Goal: Transaction & Acquisition: Subscribe to service/newsletter

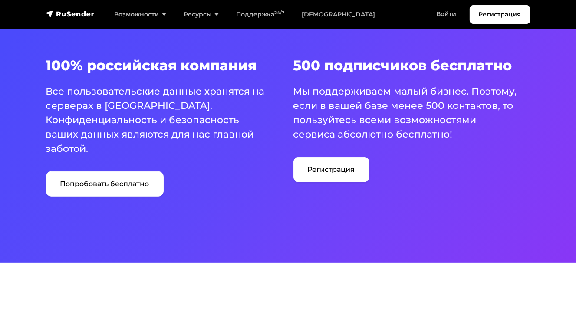
scroll to position [478, 0]
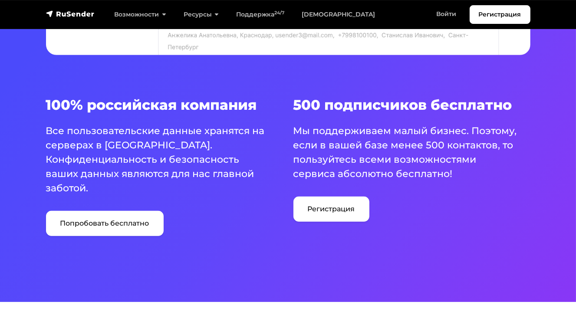
click at [325, 208] on link "Регистрация" at bounding box center [331, 209] width 76 height 25
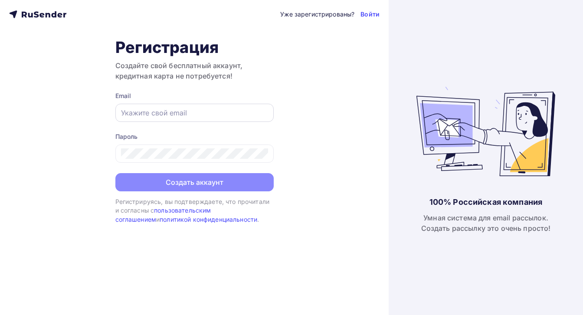
click at [149, 110] on input "text" at bounding box center [194, 113] width 147 height 10
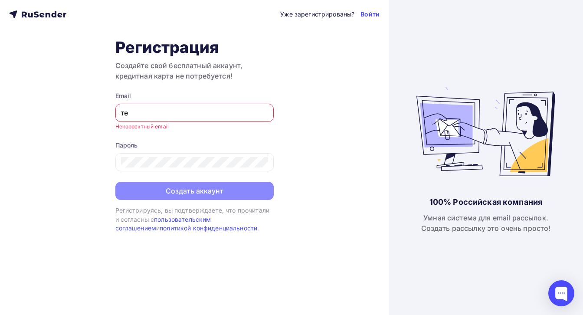
type input "т"
type input "ntk-14@mail.ru"
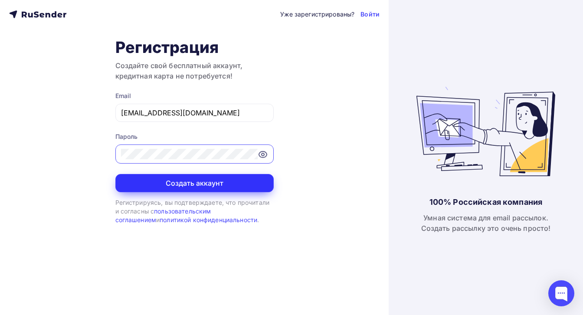
click at [198, 181] on button "Создать аккаунт" at bounding box center [194, 183] width 158 height 18
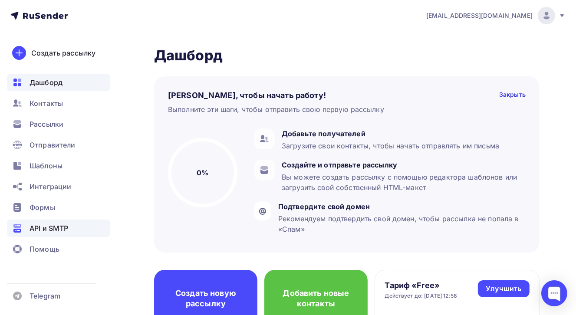
click at [47, 227] on span "API и SMTP" at bounding box center [49, 228] width 39 height 10
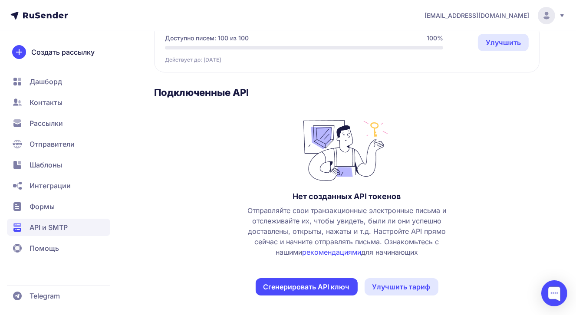
scroll to position [94, 0]
click at [40, 103] on span "Контакты" at bounding box center [46, 102] width 33 height 10
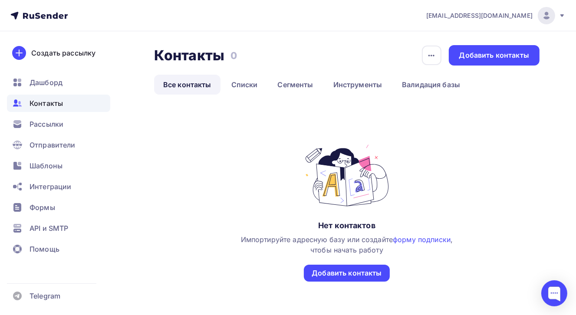
click at [566, 14] on nav "[EMAIL_ADDRESS][DOMAIN_NAME] Аккаунт Тарифы Выйти Создать рассылку [GEOGRAPHIC_…" at bounding box center [288, 15] width 576 height 31
click at [562, 14] on icon at bounding box center [561, 15] width 3 height 3
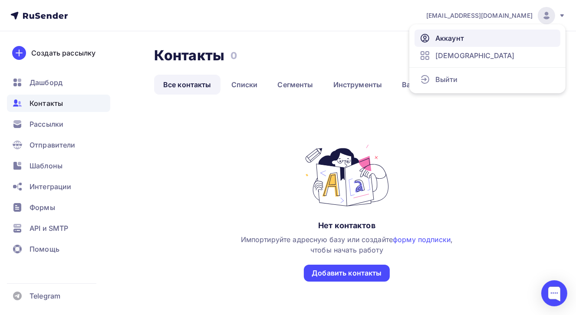
click at [441, 37] on span "Аккаунт" at bounding box center [449, 38] width 29 height 10
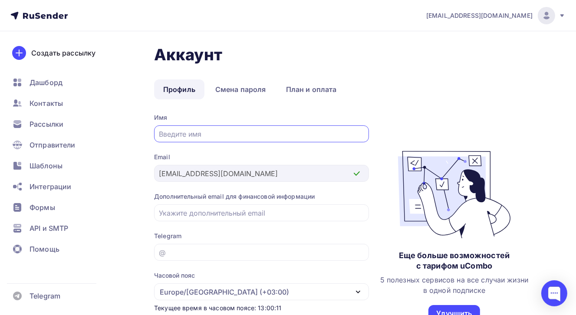
click at [194, 133] on input "text" at bounding box center [261, 134] width 205 height 10
type input "Y"
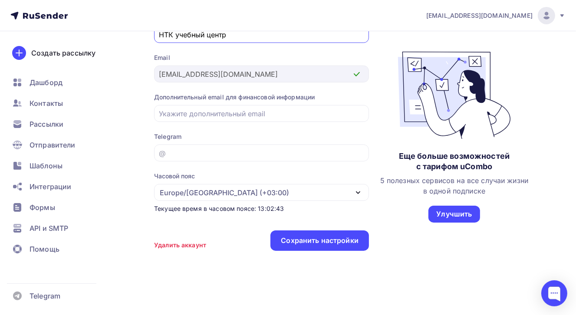
scroll to position [102, 0]
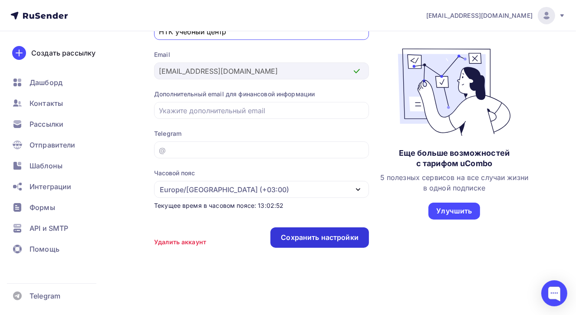
type input "НТК учебный центр"
click at [300, 238] on div "Сохранить настройки" at bounding box center [320, 238] width 78 height 10
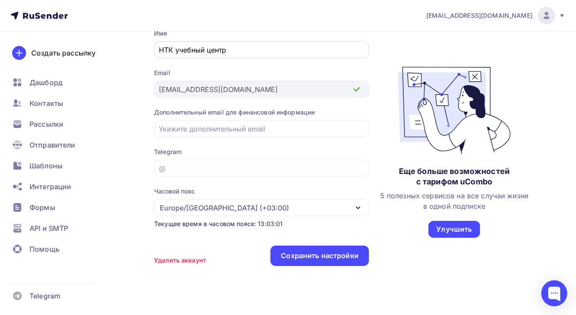
scroll to position [0, 0]
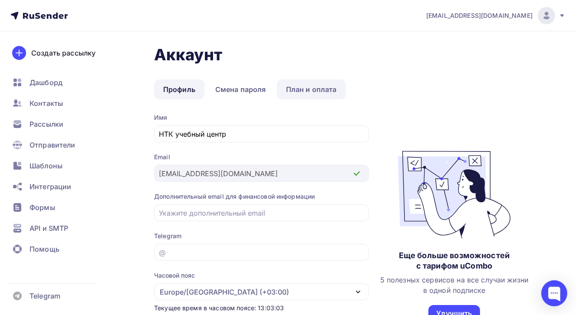
click at [306, 89] on link "План и оплата" at bounding box center [311, 89] width 69 height 20
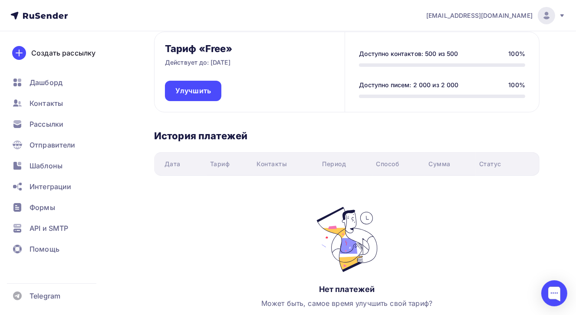
scroll to position [47, 0]
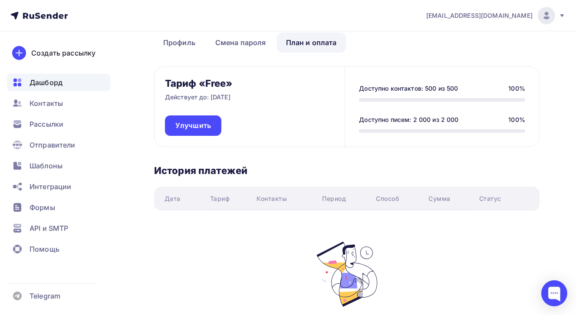
drag, startPoint x: 44, startPoint y: 81, endPoint x: 65, endPoint y: 88, distance: 22.0
click at [44, 81] on span "Дашборд" at bounding box center [46, 82] width 33 height 10
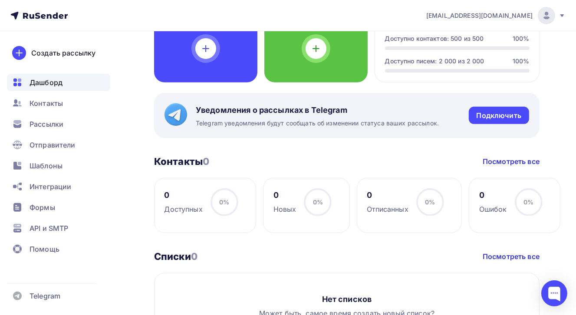
scroll to position [221, 0]
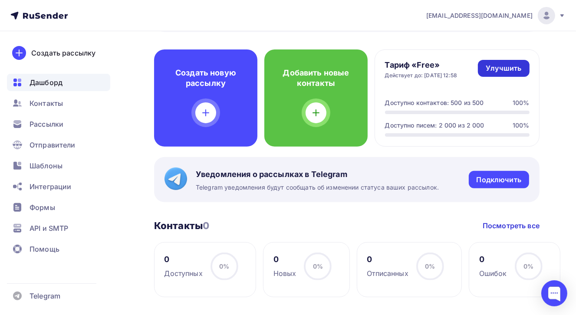
click at [515, 62] on link "Улучшить" at bounding box center [503, 68] width 51 height 17
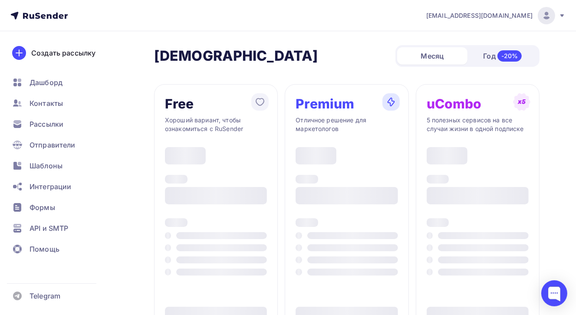
type input "500"
type input "100"
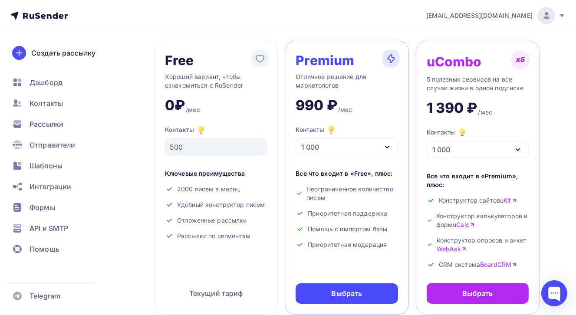
scroll to position [87, 0]
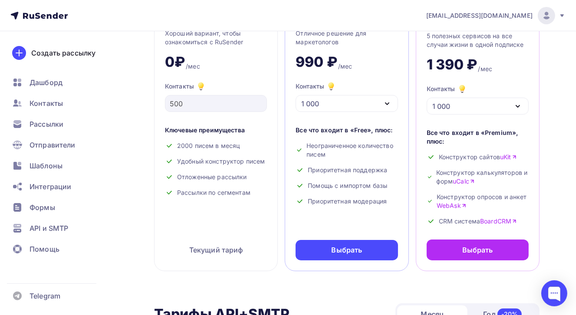
click at [384, 107] on icon "button" at bounding box center [387, 104] width 10 height 10
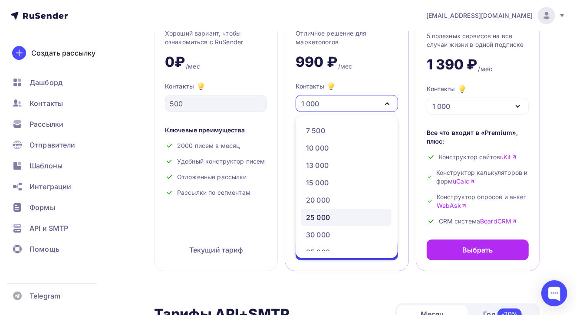
click at [322, 218] on div "25 000" at bounding box center [318, 217] width 24 height 10
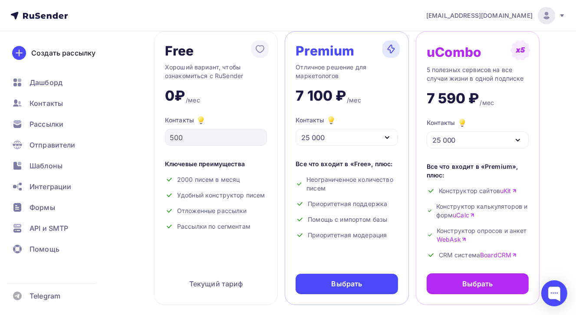
scroll to position [43, 0]
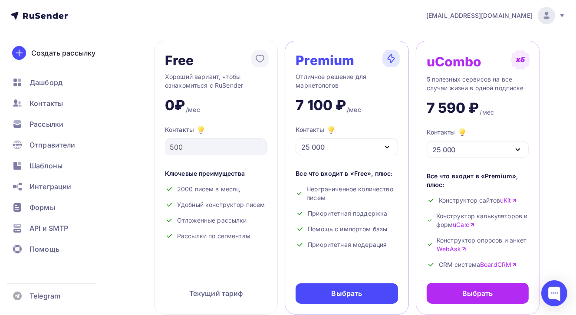
click at [387, 151] on icon "button" at bounding box center [387, 147] width 10 height 10
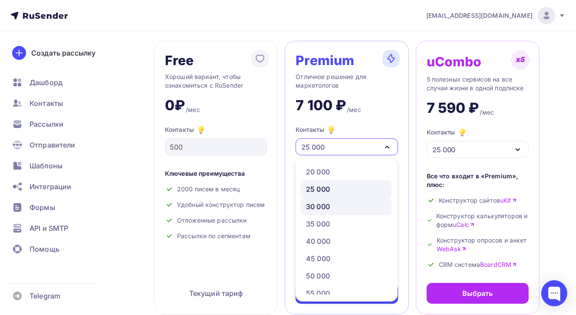
scroll to position [174, 0]
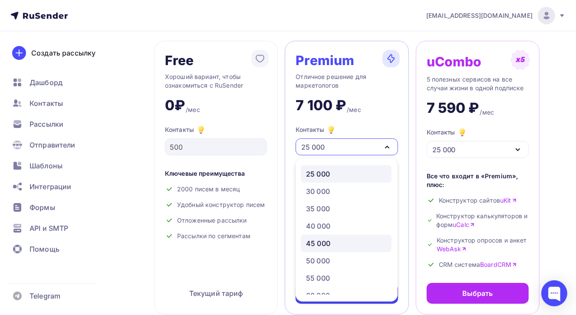
click at [333, 240] on div "45 000" at bounding box center [346, 243] width 80 height 10
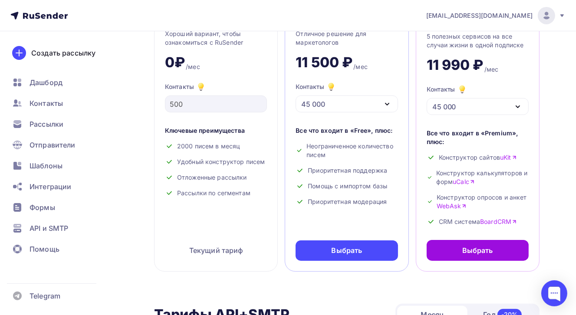
scroll to position [87, 0]
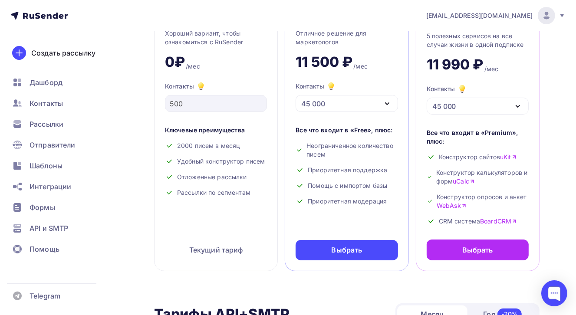
click at [394, 105] on div "45 000" at bounding box center [347, 103] width 102 height 17
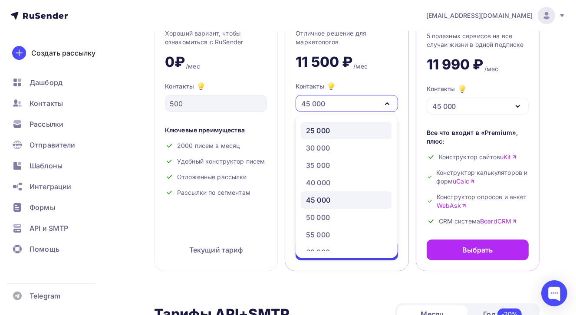
click at [323, 132] on div "25 000" at bounding box center [318, 130] width 24 height 10
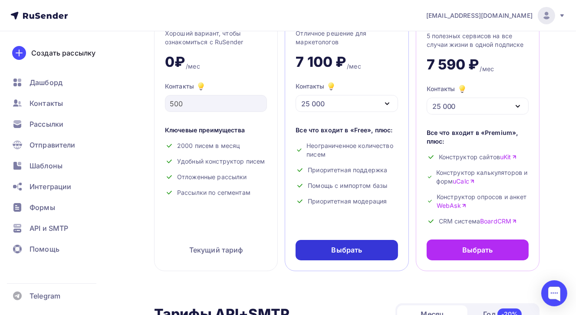
click at [355, 253] on div "Выбрать" at bounding box center [347, 250] width 31 height 10
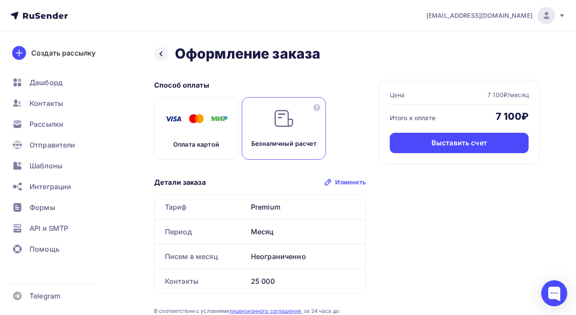
scroll to position [87, 0]
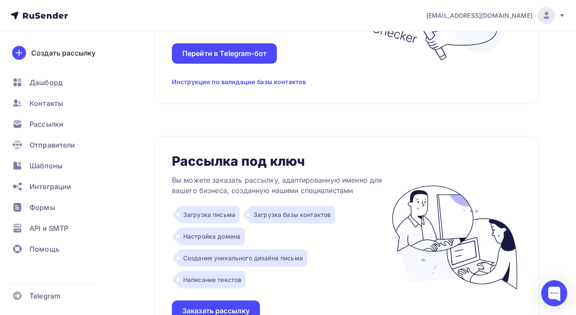
scroll to position [837, 0]
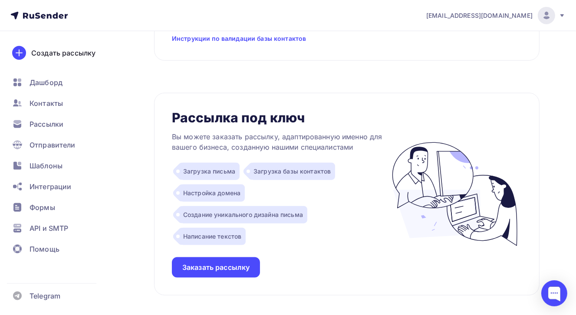
click at [215, 193] on div "Настройка домена" at bounding box center [212, 193] width 65 height 17
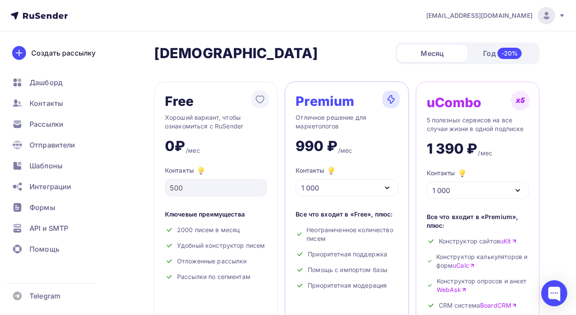
scroll to position [0, 0]
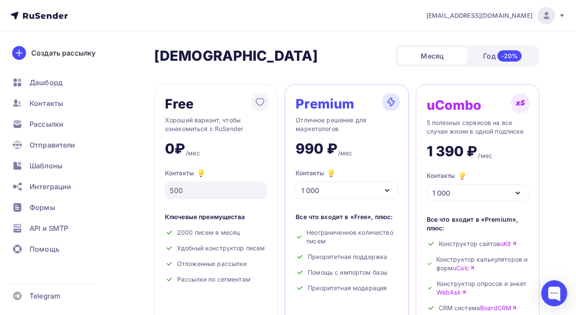
click at [559, 15] on icon at bounding box center [562, 15] width 7 height 7
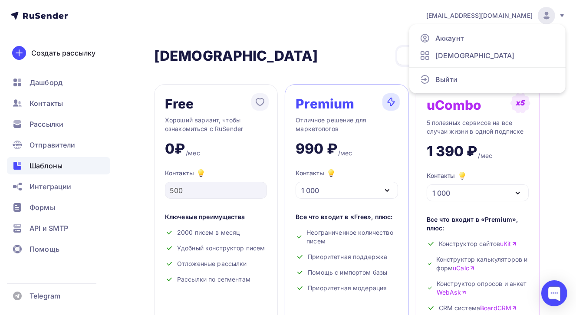
click at [50, 166] on span "Шаблоны" at bounding box center [46, 166] width 33 height 10
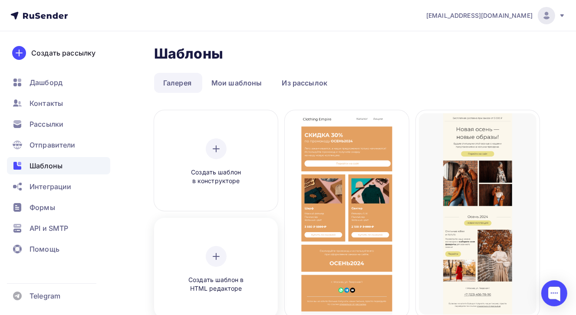
scroll to position [87, 0]
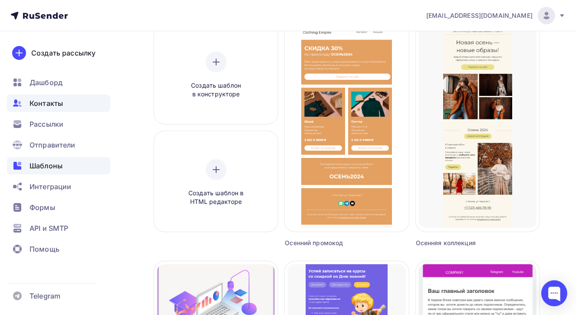
drag, startPoint x: 36, startPoint y: 80, endPoint x: 90, endPoint y: 98, distance: 56.4
click at [36, 80] on span "Дашборд" at bounding box center [46, 82] width 33 height 10
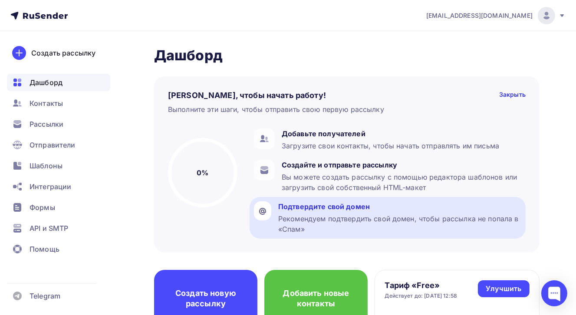
click at [333, 208] on div "Подтвердите свой домен" at bounding box center [399, 206] width 243 height 10
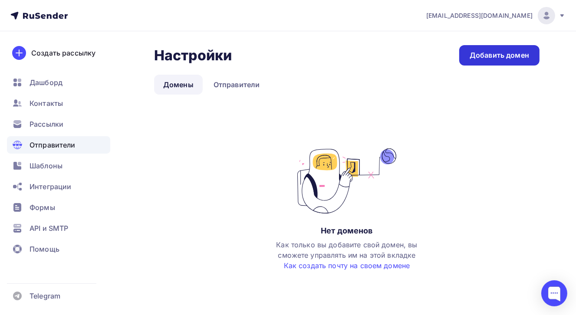
click at [514, 55] on div "Добавить домен" at bounding box center [499, 55] width 59 height 10
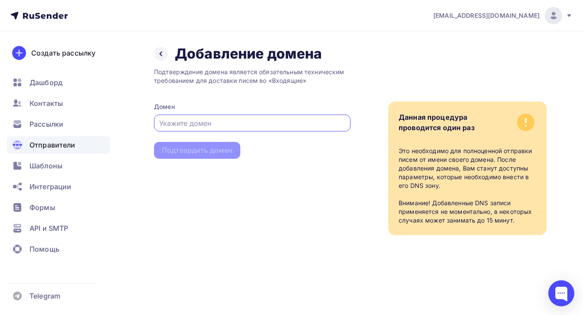
click at [218, 124] on input "text" at bounding box center [252, 123] width 187 height 10
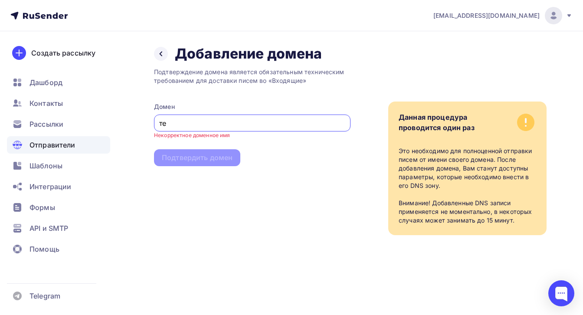
type input "т"
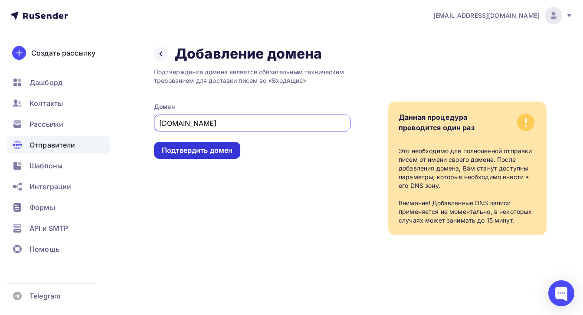
type input "[DOMAIN_NAME]"
click at [194, 148] on div "Подтвердить домен" at bounding box center [197, 150] width 71 height 10
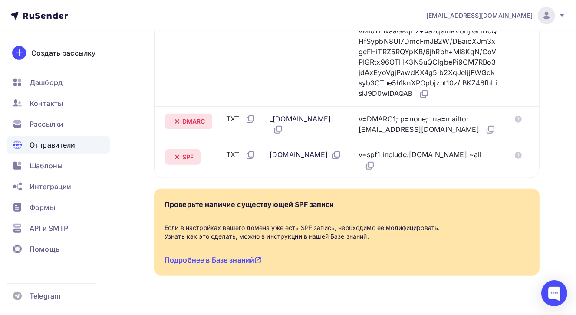
scroll to position [379, 0]
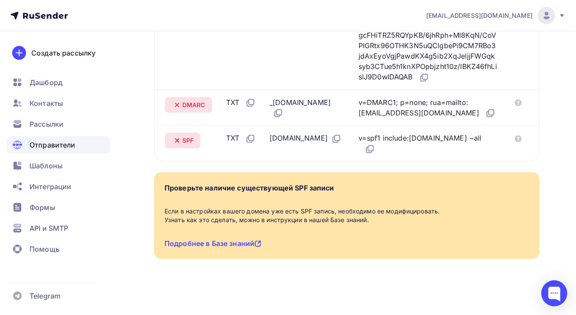
click at [295, 186] on div "Проверьте наличие существующей SPF записи" at bounding box center [250, 188] width 170 height 10
click at [518, 142] on icon at bounding box center [518, 138] width 7 height 7
click at [373, 146] on icon at bounding box center [370, 148] width 5 height 5
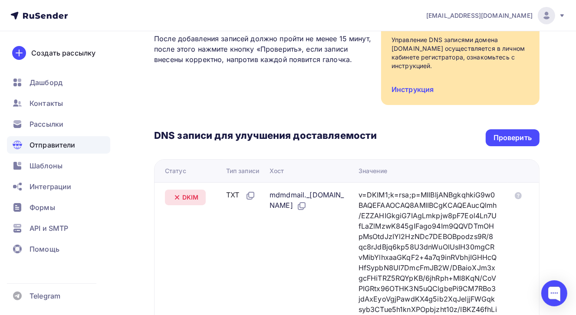
scroll to position [174, 0]
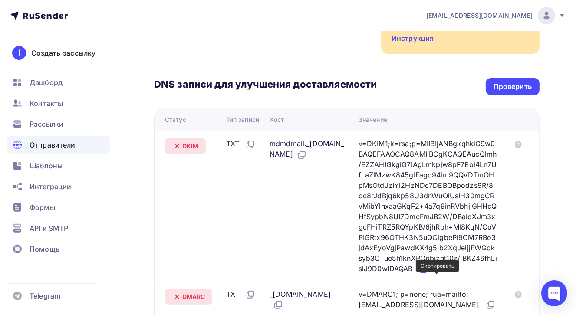
drag, startPoint x: 215, startPoint y: 139, endPoint x: 442, endPoint y: 283, distance: 268.7
click at [442, 282] on tr "DKIM TXT mdmdmail._[DOMAIN_NAME] v=DKIM1;k=rsa;p=MIIBIjANBgkqhkiG9w0BAQEFAAOCAQ…" at bounding box center [347, 206] width 385 height 151
copy tr "TXT mdmdmail._[DOMAIN_NAME] v=DKIM1;k=rsa;p=MIIBIjANBgkqhkiG9w0BAQEFAAOCAQ8AMII…"
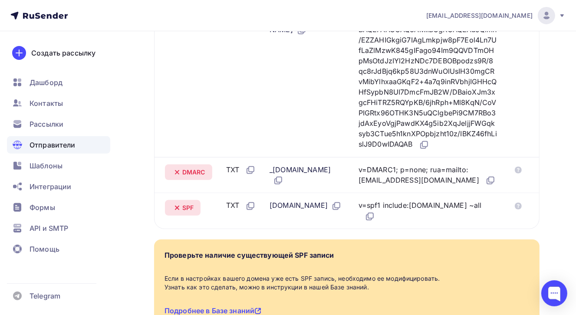
scroll to position [304, 0]
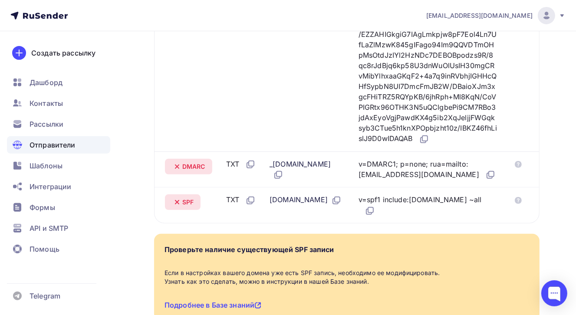
drag, startPoint x: 157, startPoint y: 175, endPoint x: 422, endPoint y: 197, distance: 266.6
click at [422, 188] on tr "DMARC TXT _[DOMAIN_NAME] v=DMARC1; p=none; rua=mailto:[EMAIL_ADDRESS][DOMAIN_NA…" at bounding box center [347, 170] width 385 height 36
copy tr "DMARC TXT _[DOMAIN_NAME] v=DMARC1; p=none; rua=mailto:[EMAIL_ADDRESS][DOMAIN_NA…"
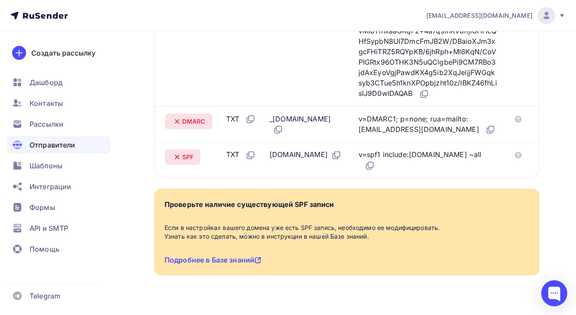
scroll to position [379, 0]
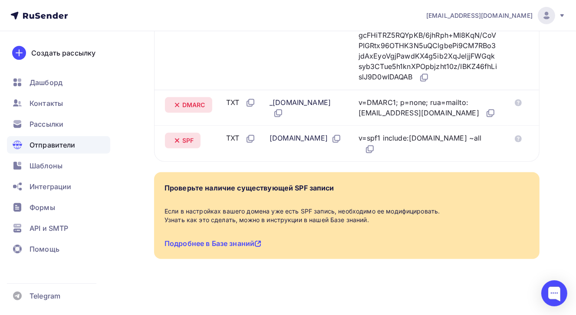
drag, startPoint x: 155, startPoint y: 145, endPoint x: 483, endPoint y: 147, distance: 327.8
click at [483, 147] on tr "SPF TXT [DOMAIN_NAME] v=spf1 include:[DOMAIN_NAME] ~all" at bounding box center [347, 143] width 385 height 36
copy tr "SPF TXT [DOMAIN_NAME] v=spf1 include:[DOMAIN_NAME] ~all"
click at [291, 65] on td "mdmdmail._[DOMAIN_NAME]" at bounding box center [310, 14] width 89 height 151
